Goal: Consume media (video, audio)

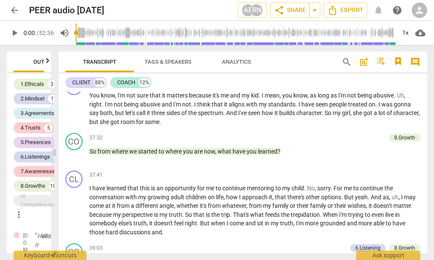
scroll to position [3098, 0]
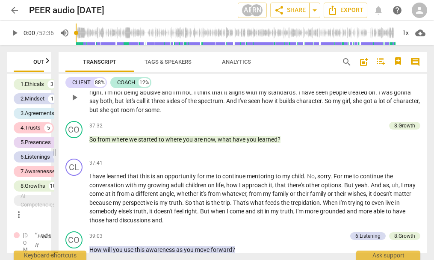
click at [74, 103] on span "play_arrow" at bounding box center [74, 97] width 10 height 10
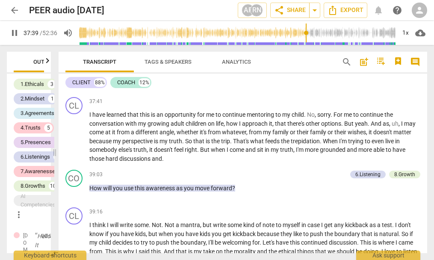
scroll to position [3172, 0]
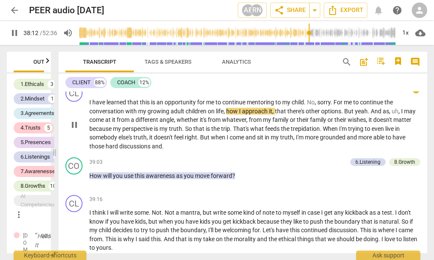
click at [90, 106] on span "I" at bounding box center [90, 102] width 3 height 7
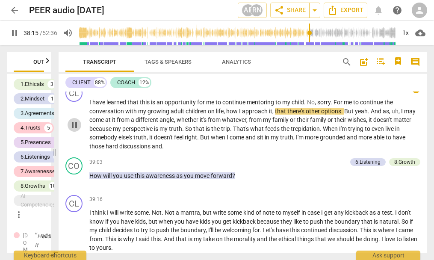
click at [76, 130] on span "pause" at bounding box center [74, 125] width 10 height 10
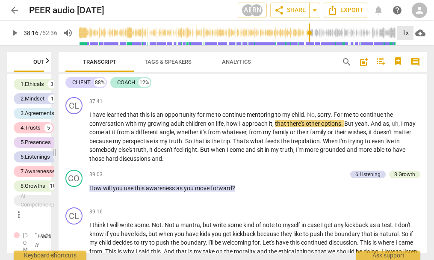
click at [410, 31] on div "1x" at bounding box center [406, 33] width 16 height 14
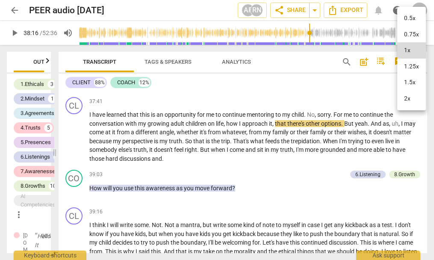
click at [411, 63] on li "1.25x" at bounding box center [412, 67] width 29 height 16
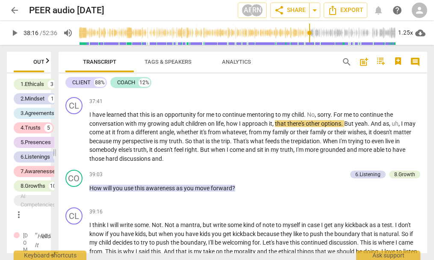
click at [77, 87] on span "play_arrow" at bounding box center [74, 82] width 10 height 10
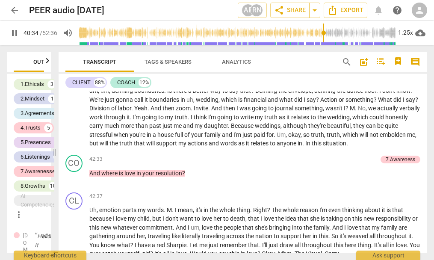
scroll to position [3405, 0]
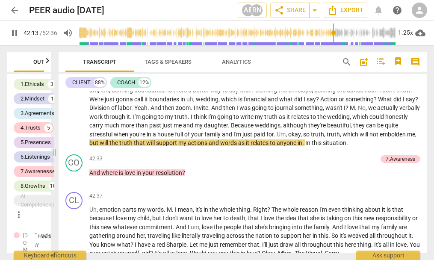
click at [427, 214] on div "CL play_arrow pause 00:02 + keyboard_arrow_right Hello . CO play_arrow pause 00…" at bounding box center [243, 173] width 369 height 162
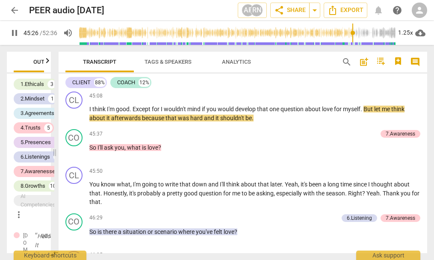
scroll to position [3713, 0]
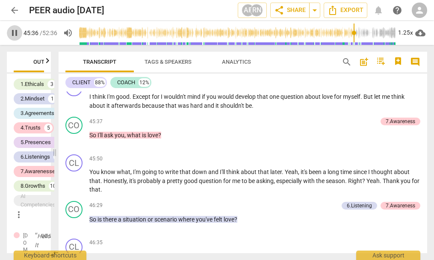
click at [15, 31] on span "pause" at bounding box center [14, 33] width 10 height 10
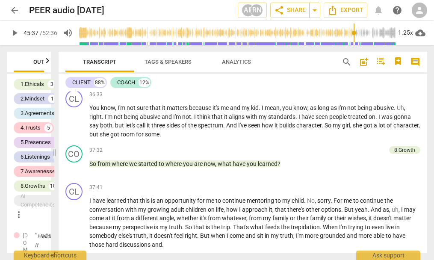
scroll to position [3086, 0]
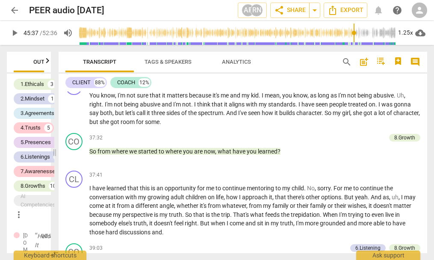
click at [171, 260] on div "Transcript Tags & Speakers Analytics search post_add comment CLIENT 88% COACH 1…" at bounding box center [245, 152] width 380 height 215
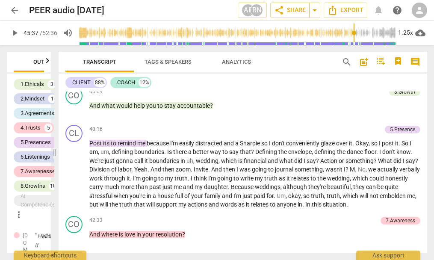
scroll to position [3368, 0]
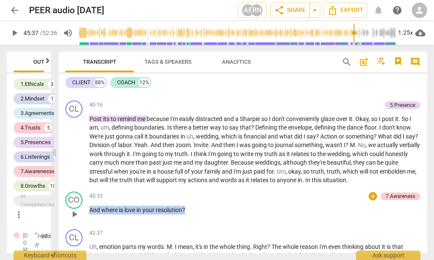
drag, startPoint x: 213, startPoint y: 227, endPoint x: 169, endPoint y: 226, distance: 44.1
click at [86, 223] on div "CO play_arrow pause 42:33 + 7.Awareness keyboard_arrow_right And where is love …" at bounding box center [243, 207] width 369 height 38
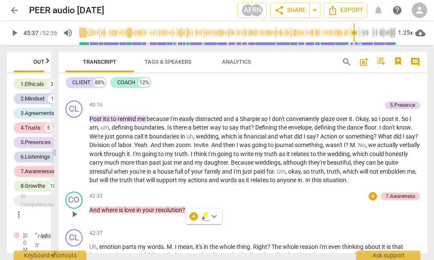
drag, startPoint x: 199, startPoint y: 232, endPoint x: 119, endPoint y: 226, distance: 79.8
click at [116, 223] on div "42:33 + 7.Awareness keyboard_arrow_right And where is love in your resolution ?" at bounding box center [255, 207] width 332 height 31
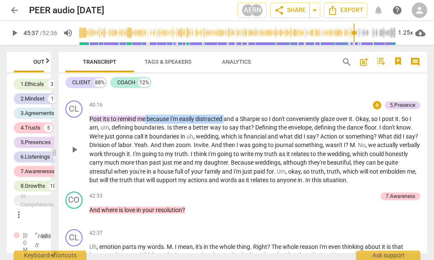
drag, startPoint x: 226, startPoint y: 137, endPoint x: 181, endPoint y: 139, distance: 45.0
click at [146, 136] on p "Post its to remind me because I'm easily distracted and a Sharpie so I don't co…" at bounding box center [255, 150] width 332 height 70
click at [244, 125] on icon "button" at bounding box center [245, 124] width 5 height 6
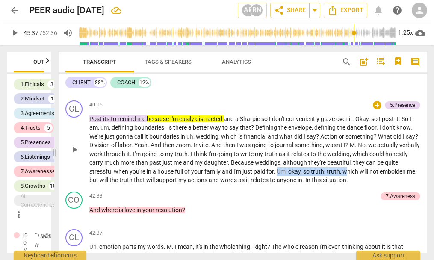
drag, startPoint x: 363, startPoint y: 189, endPoint x: 315, endPoint y: 189, distance: 47.9
click at [294, 185] on p "Post its to remind me because I'm easily distracted and a Sharpie so I don't co…" at bounding box center [255, 150] width 332 height 70
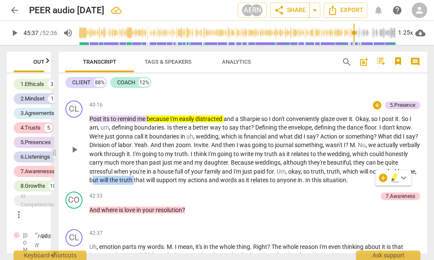
drag, startPoint x: 174, startPoint y: 199, endPoint x: 132, endPoint y: 200, distance: 42.0
click at [132, 185] on p "Post its to remind me because I'm easily distracted and a Sharpie so I don't co…" at bounding box center [255, 150] width 332 height 70
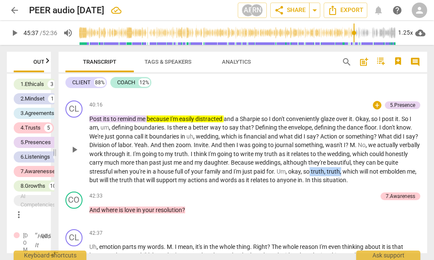
drag, startPoint x: 357, startPoint y: 189, endPoint x: 327, endPoint y: 189, distance: 29.5
click at [327, 185] on p "Post its to remind me because I'm easily distracted and a Sharpie so I don't co…" at bounding box center [255, 150] width 332 height 70
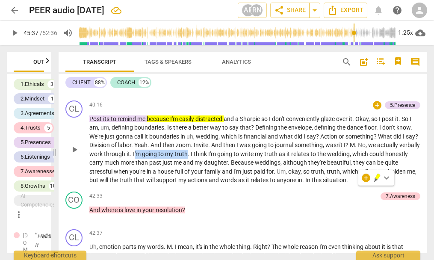
drag, startPoint x: 208, startPoint y: 172, endPoint x: 156, endPoint y: 172, distance: 51.8
click at [156, 172] on p "Post its to remind me because I'm easily distracted and a Sharpie so I don't co…" at bounding box center [255, 150] width 332 height 70
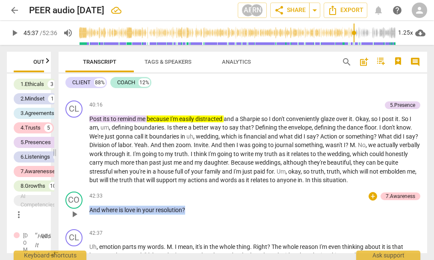
drag, startPoint x: 202, startPoint y: 227, endPoint x: 86, endPoint y: 229, distance: 115.2
click at [86, 226] on div "CO play_arrow pause 42:33 + 7.Awareness keyboard_arrow_right And where is love …" at bounding box center [243, 207] width 369 height 38
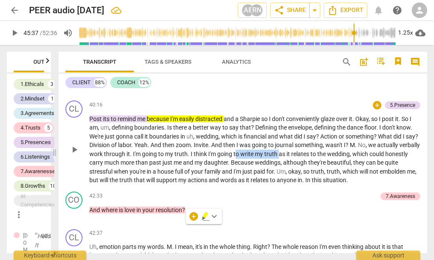
drag, startPoint x: 302, startPoint y: 172, endPoint x: 257, endPoint y: 173, distance: 45.0
click at [257, 173] on p "Post its to remind me because I'm easily distracted and a Sharpie so I don't co…" at bounding box center [255, 150] width 332 height 70
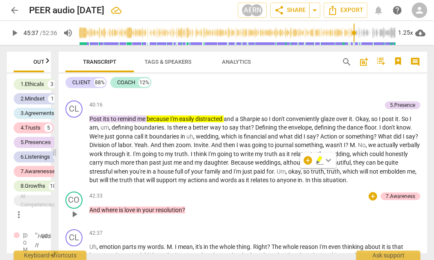
drag, startPoint x: 195, startPoint y: 228, endPoint x: 95, endPoint y: 223, distance: 100.3
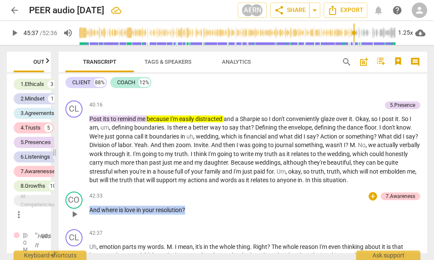
drag, startPoint x: 191, startPoint y: 226, endPoint x: 84, endPoint y: 226, distance: 107.4
click at [84, 226] on div "CO play_arrow pause 42:33 + 7.Awareness keyboard_arrow_right And where is love …" at bounding box center [243, 207] width 369 height 38
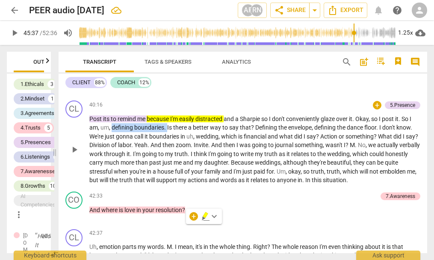
drag, startPoint x: 166, startPoint y: 145, endPoint x: 118, endPoint y: 149, distance: 48.1
click at [113, 149] on p "Post its to remind me because I'm easily distracted and a Sharpie so I don't co…" at bounding box center [255, 150] width 332 height 70
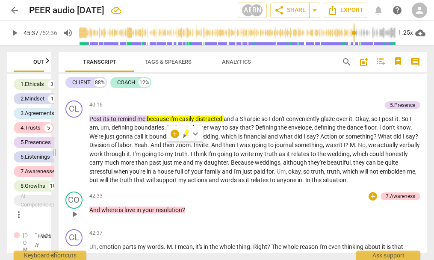
drag, startPoint x: 190, startPoint y: 226, endPoint x: 91, endPoint y: 229, distance: 99.8
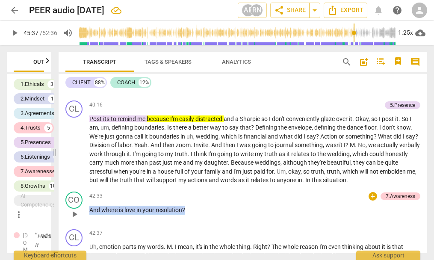
drag, startPoint x: 197, startPoint y: 224, endPoint x: 83, endPoint y: 225, distance: 113.9
click at [83, 226] on div "CO play_arrow pause 42:33 + 7.Awareness keyboard_arrow_right And where is love …" at bounding box center [243, 207] width 369 height 38
click at [193, 215] on p "And where is love in your resolution ?" at bounding box center [255, 210] width 332 height 9
drag, startPoint x: 201, startPoint y: 228, endPoint x: 88, endPoint y: 226, distance: 113.0
click at [88, 226] on div "CO play_arrow pause 42:33 + 7.Awareness keyboard_arrow_right And where is love …" at bounding box center [243, 207] width 369 height 38
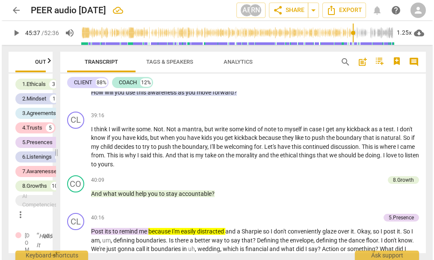
scroll to position [3255, 0]
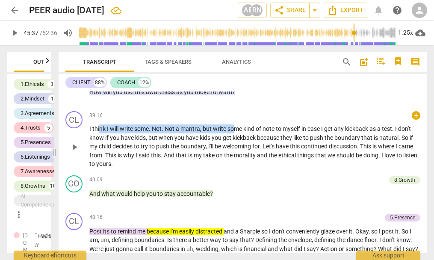
drag, startPoint x: 100, startPoint y: 146, endPoint x: 210, endPoint y: 155, distance: 110.3
click at [235, 149] on p "I think I will write some . Not . Not a mantra , but write some kind of note to…" at bounding box center [255, 147] width 332 height 44
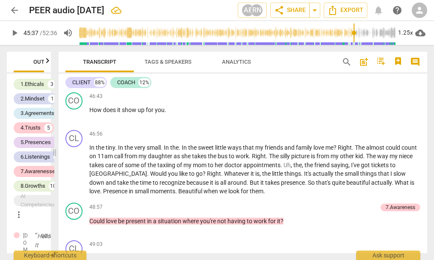
scroll to position [3811, 0]
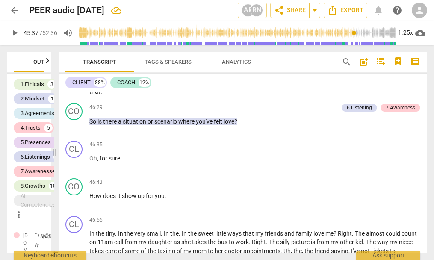
type input "2737"
